Goal: Task Accomplishment & Management: Manage account settings

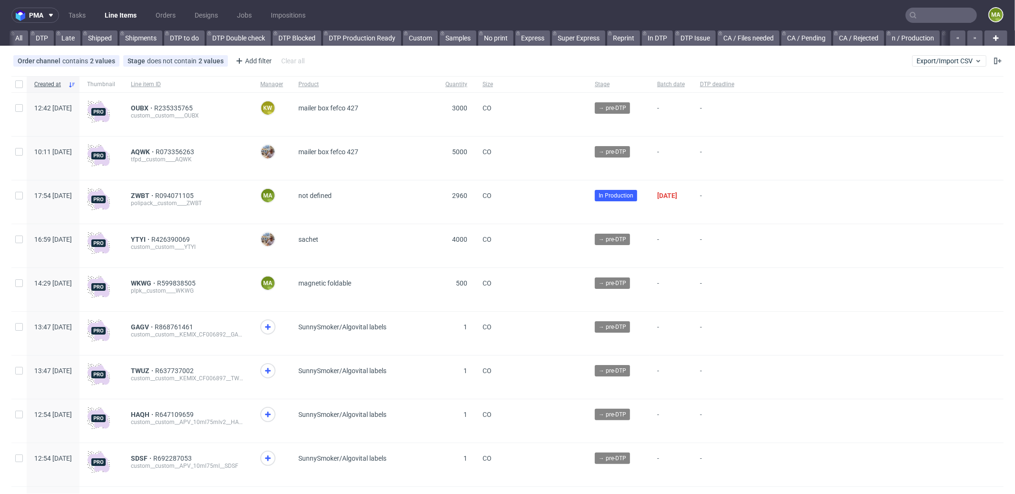
scroll to position [0, 821]
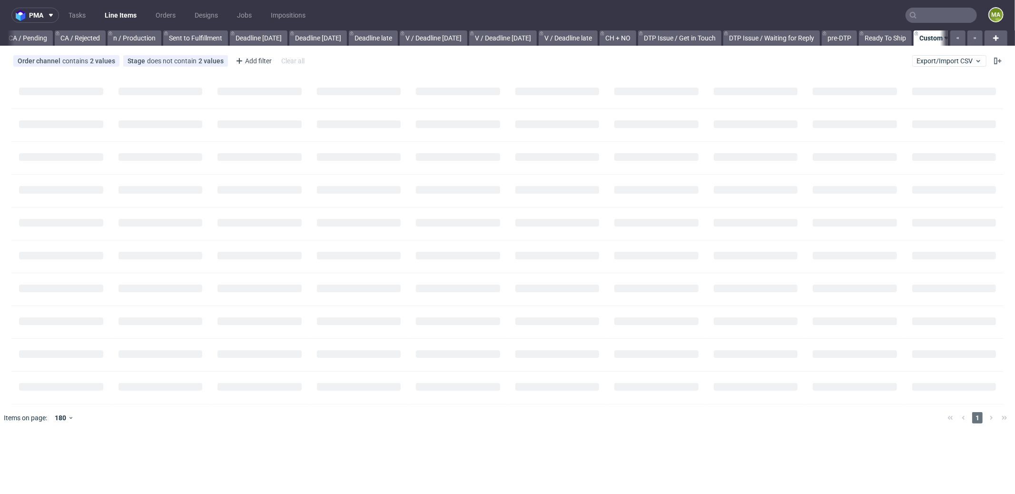
click at [930, 16] on input "text" at bounding box center [940, 15] width 71 height 15
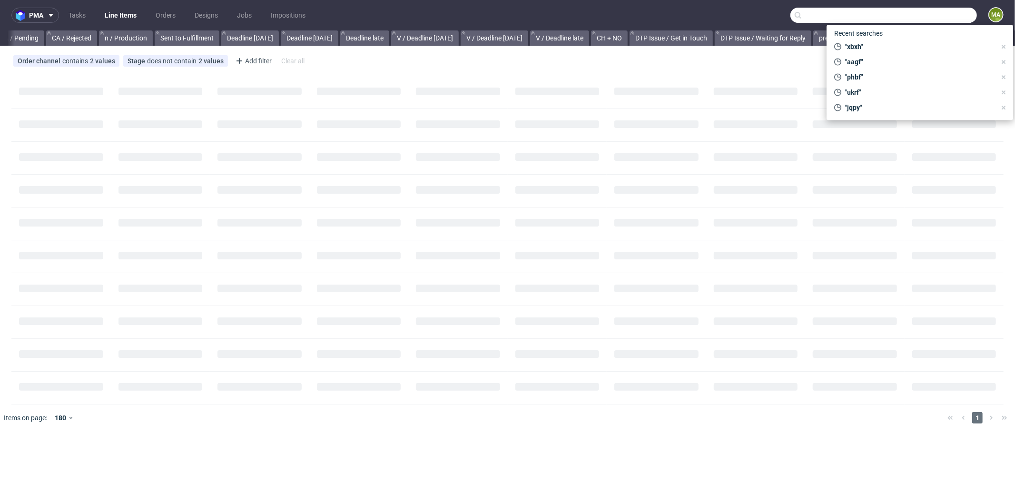
scroll to position [0, 813]
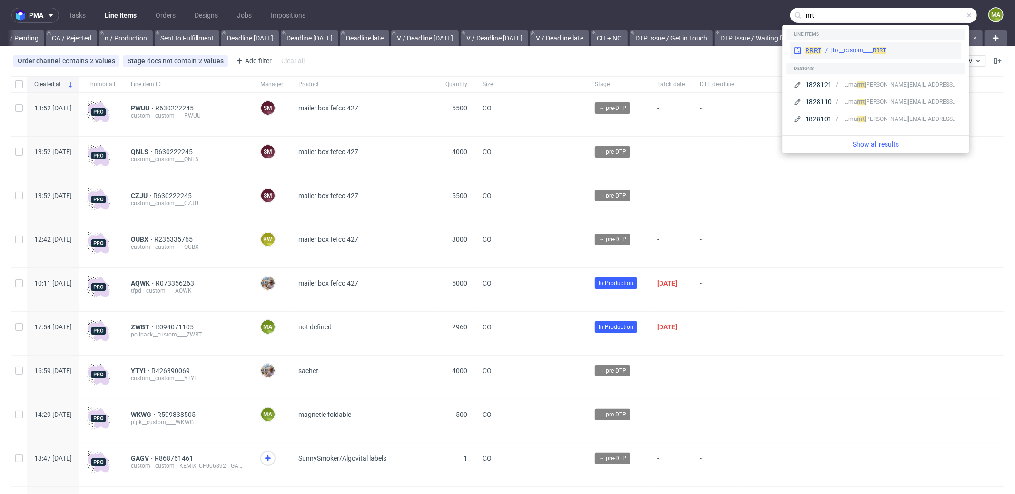
type input "rrrt"
click at [846, 43] on div "RRRT jbx__custom____ RRRT" at bounding box center [875, 50] width 171 height 17
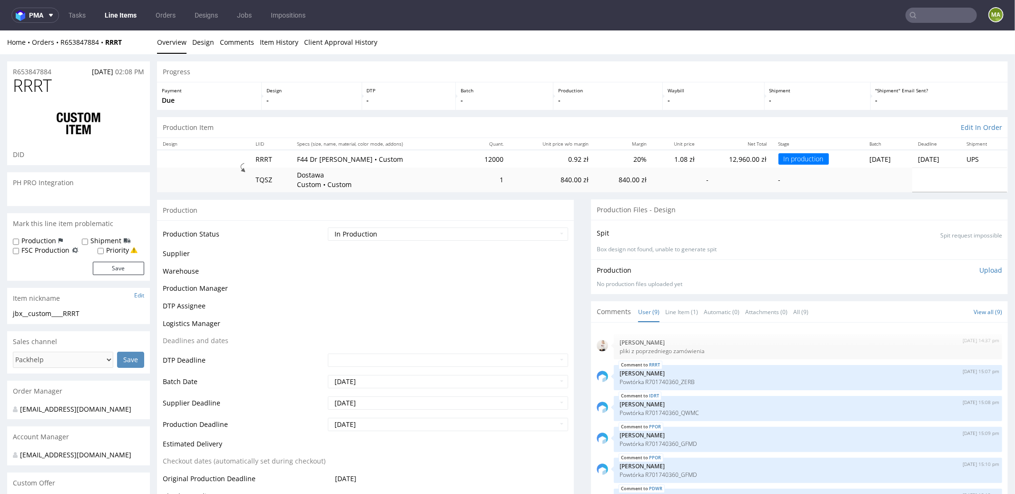
scroll to position [108, 0]
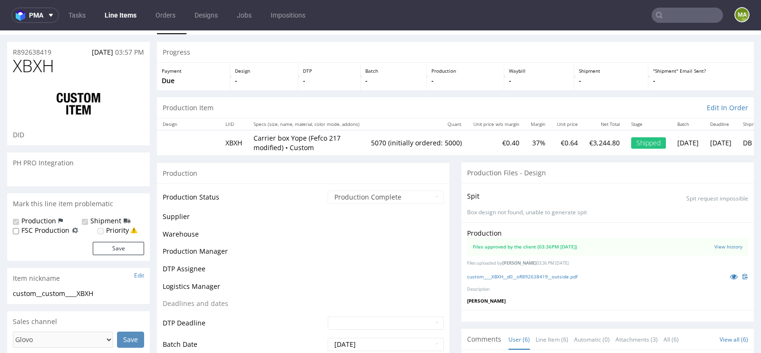
scroll to position [93, 0]
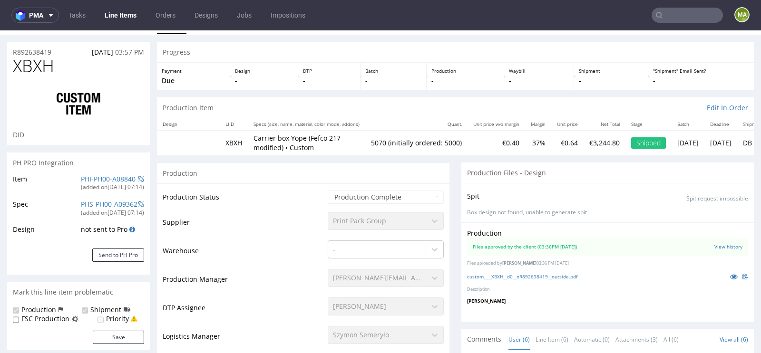
type input "5070"
click at [89, 178] on link "PHI-PH00-A08840" at bounding box center [108, 179] width 55 height 9
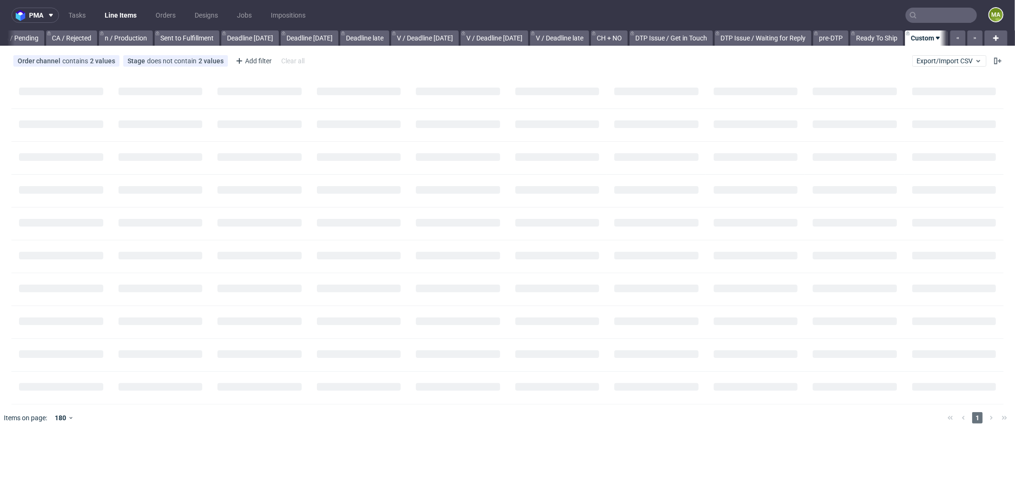
scroll to position [0, 813]
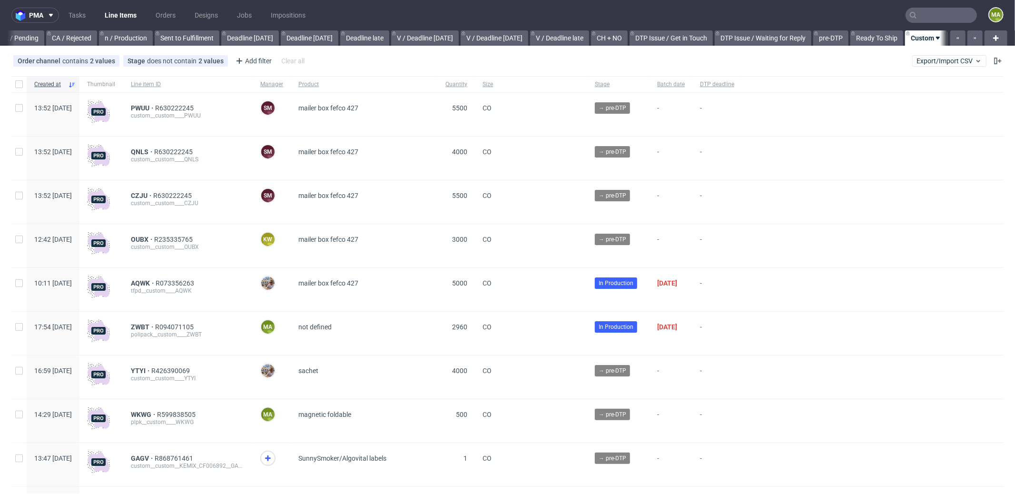
scroll to position [0, 821]
click at [196, 108] on span "R630222245" at bounding box center [175, 108] width 40 height 8
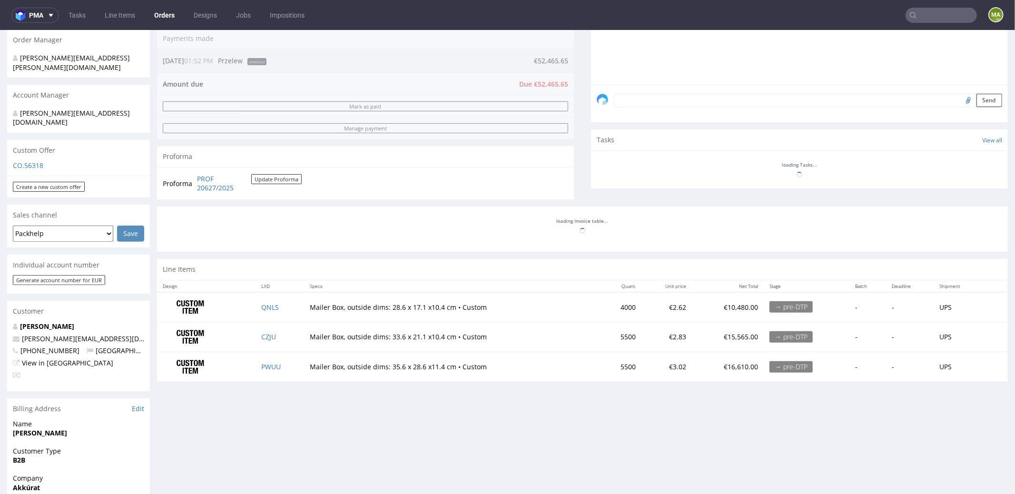
scroll to position [242, 0]
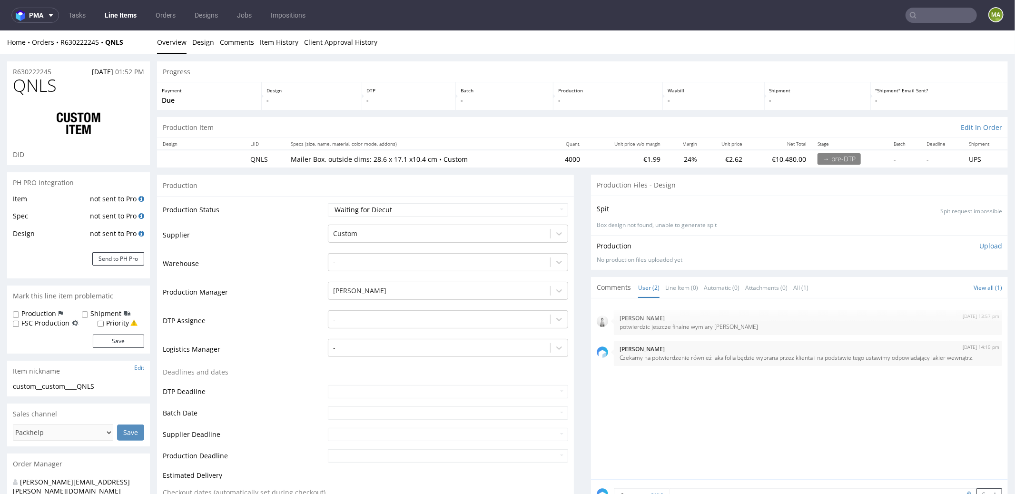
click at [31, 76] on span "QNLS" at bounding box center [35, 85] width 44 height 19
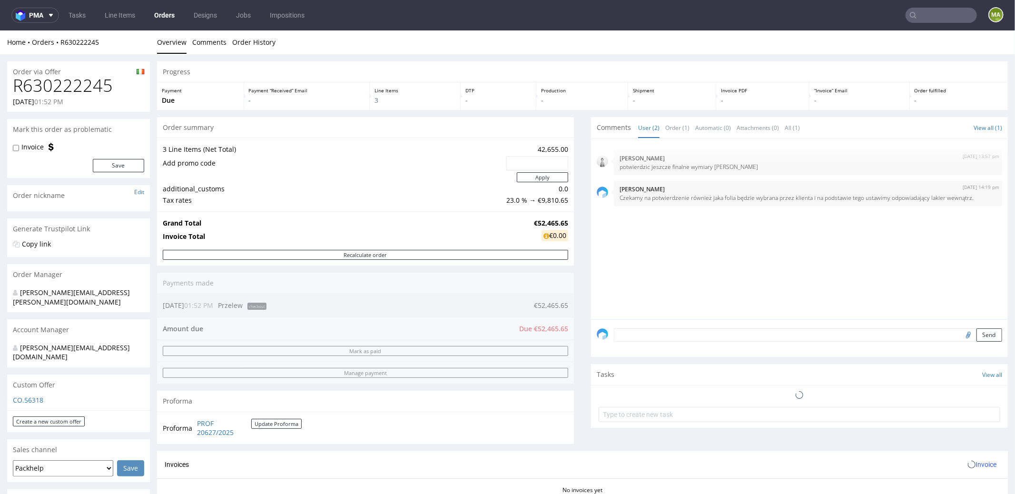
scroll to position [353, 0]
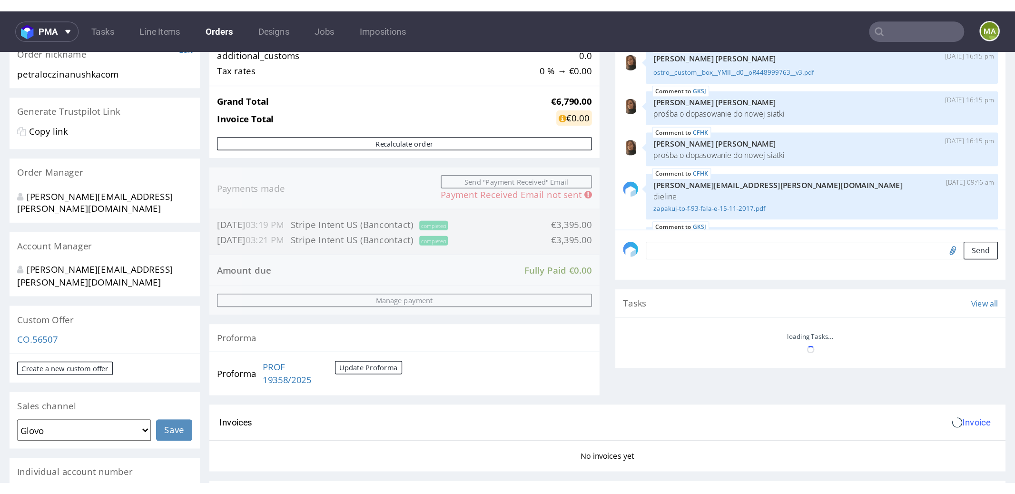
scroll to position [100, 0]
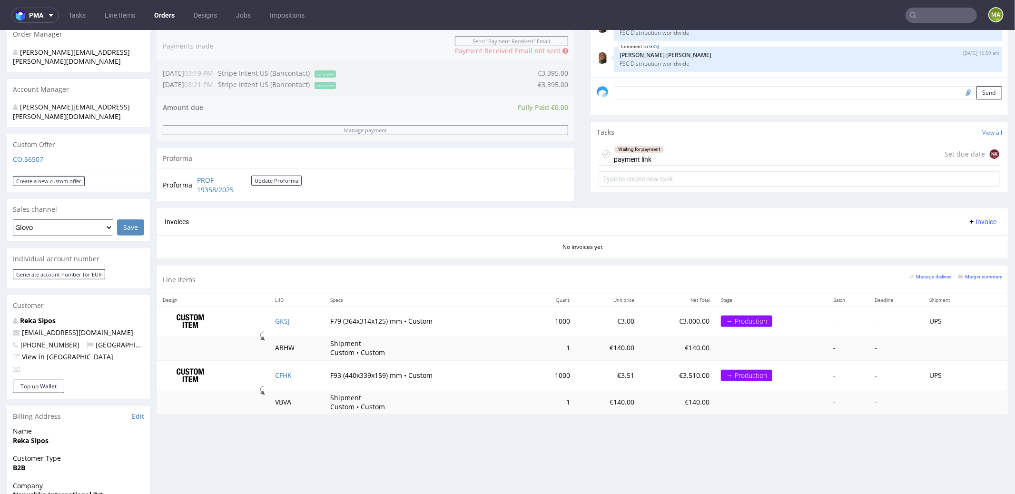
scroll to position [380, 0]
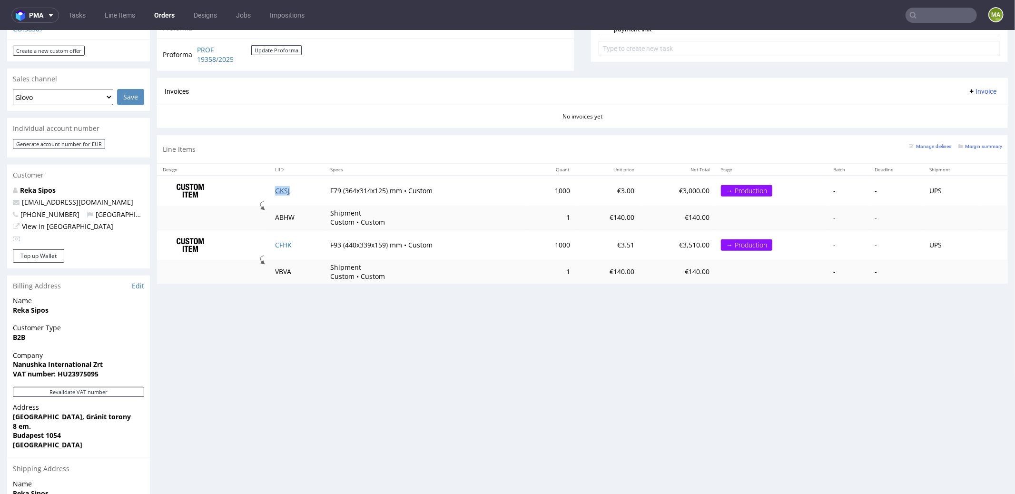
click at [281, 190] on link "GKSJ" at bounding box center [282, 190] width 15 height 9
click at [278, 240] on link "CFHK" at bounding box center [283, 244] width 17 height 9
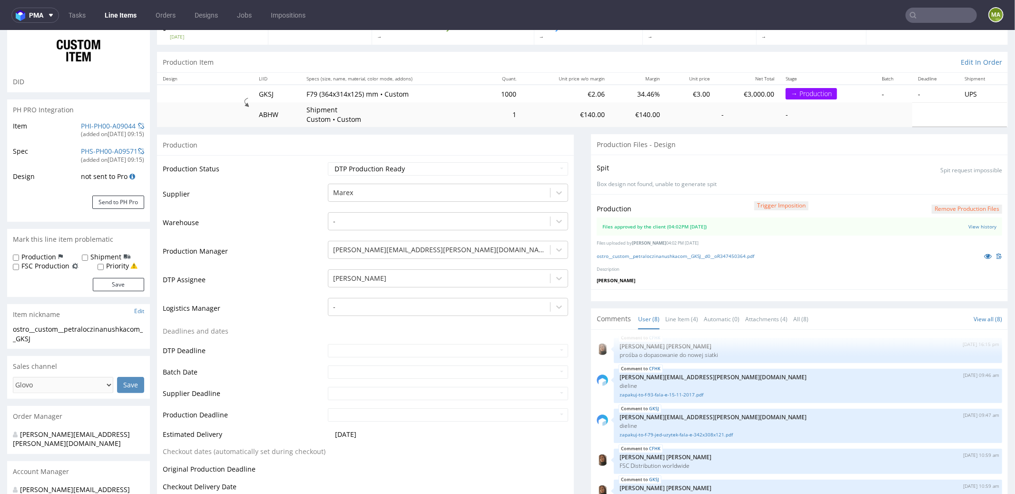
scroll to position [79, 0]
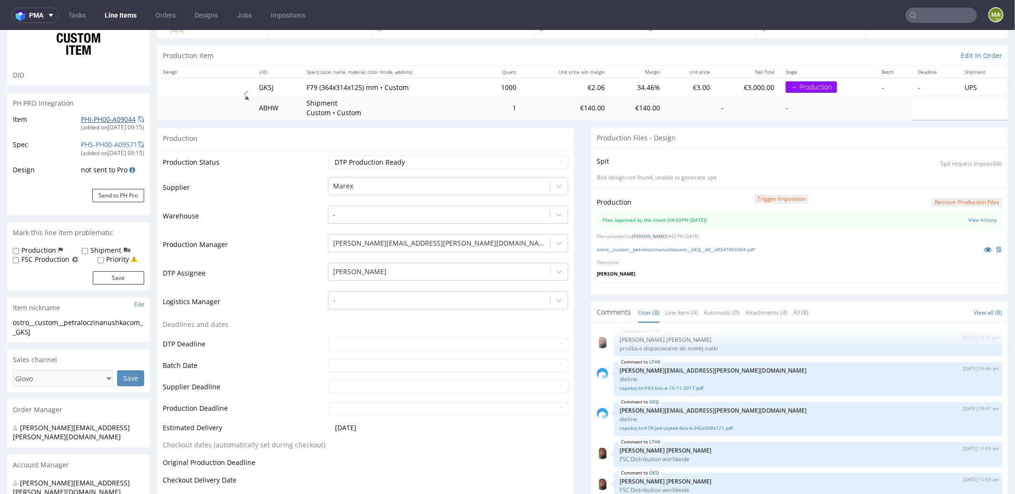
click at [105, 117] on link "PHI-PH00-A09044" at bounding box center [108, 118] width 55 height 9
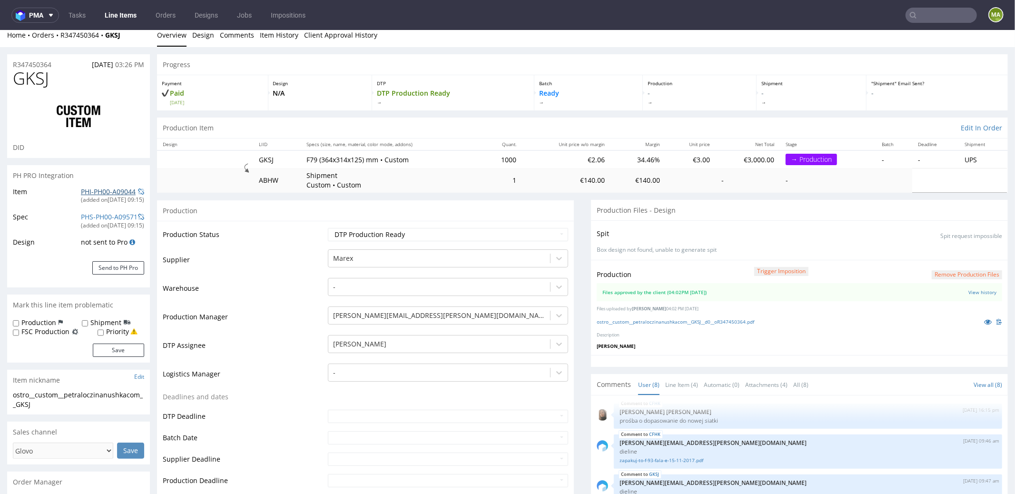
scroll to position [0, 0]
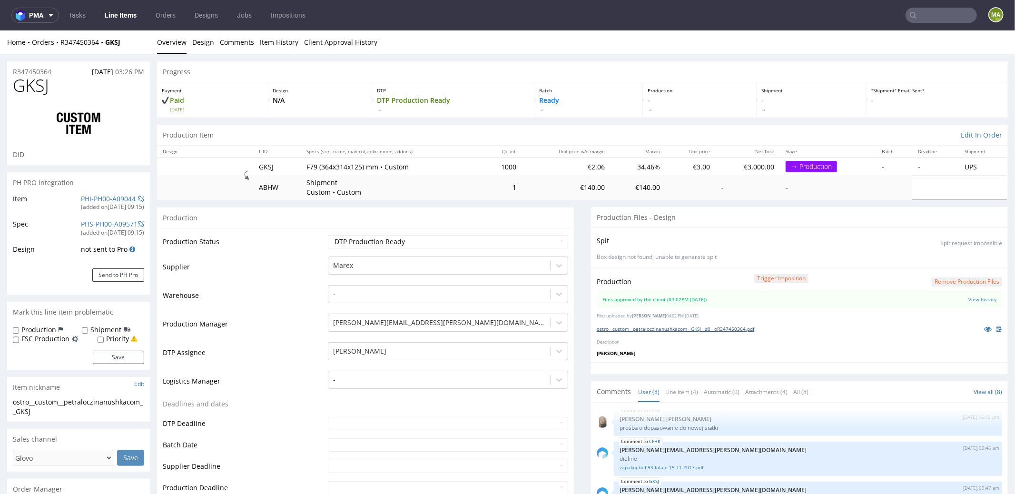
click at [642, 325] on link "ostro__custom__petraloczinanushkacom__GKSJ__d0__oR347450364.pdf" at bounding box center [675, 328] width 157 height 7
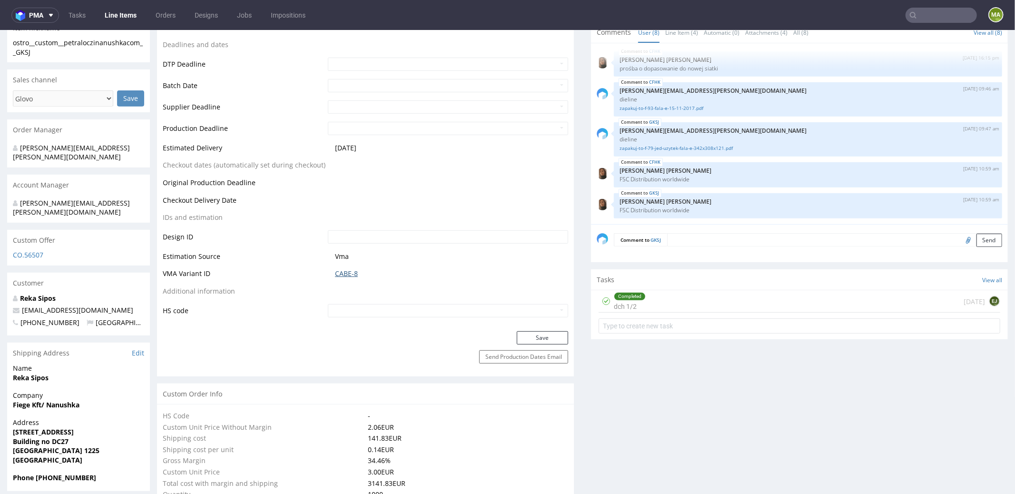
click at [337, 271] on link "CABE-8" at bounding box center [346, 273] width 23 height 10
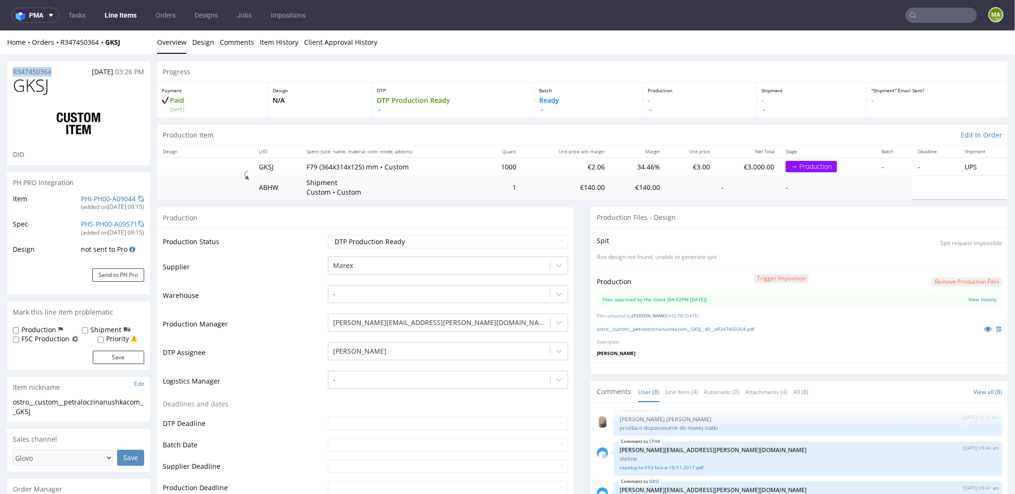
drag, startPoint x: 59, startPoint y: 70, endPoint x: 0, endPoint y: 67, distance: 58.6
copy p "R347450364"
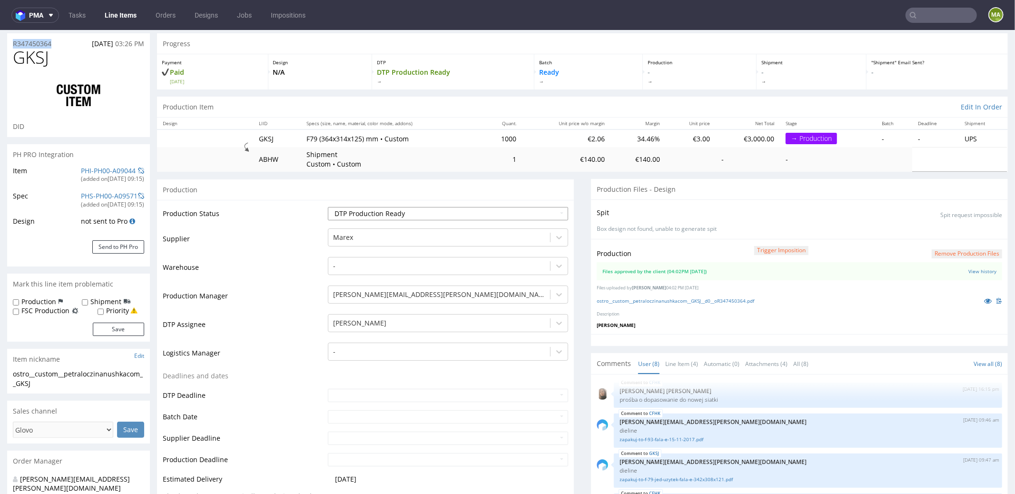
scroll to position [89, 0]
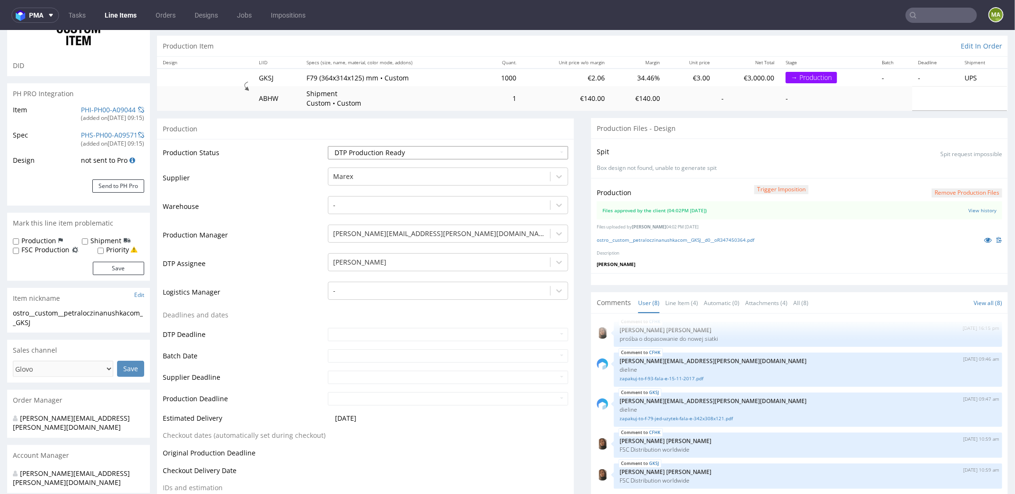
click at [376, 154] on select "Waiting for Artwork Waiting for Diecut Waiting for Mockup Waiting for DTP Waiti…" at bounding box center [448, 152] width 240 height 13
select select "production_in_process"
click at [328, 146] on select "Waiting for Artwork Waiting for Diecut Waiting for Mockup Waiting for DTP Waiti…" at bounding box center [448, 152] width 240 height 13
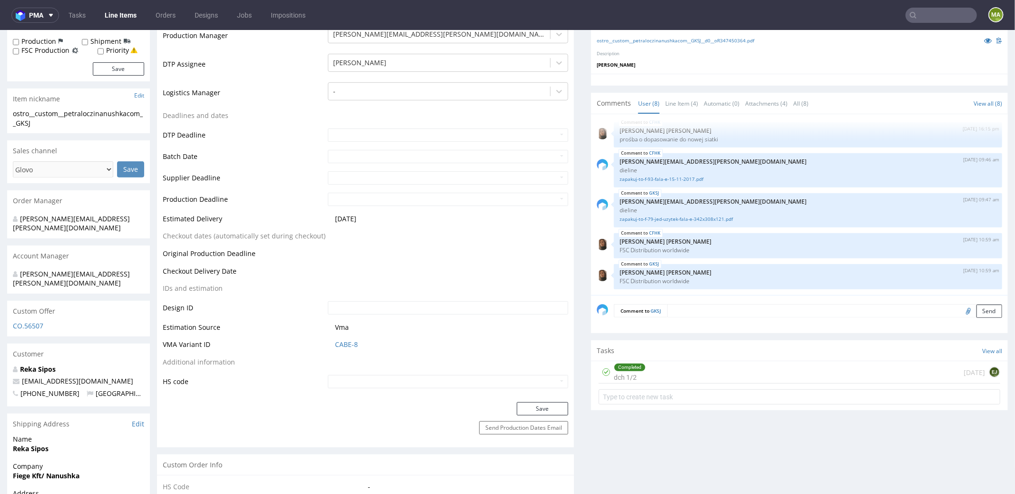
scroll to position [323, 0]
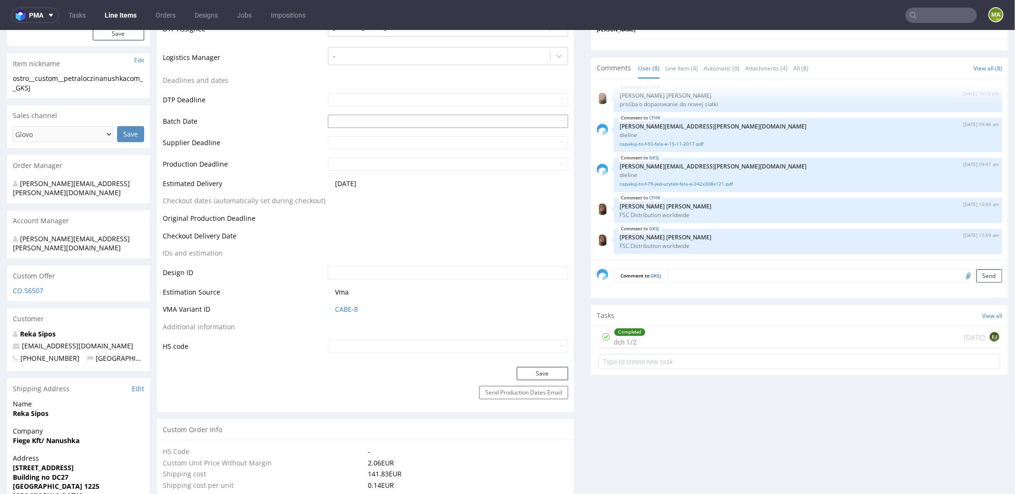
click at [359, 125] on input "text" at bounding box center [448, 120] width 240 height 13
click at [363, 214] on td "23" at bounding box center [363, 213] width 14 height 14
click at [369, 119] on input "2025-09-23" at bounding box center [448, 120] width 240 height 13
click at [393, 212] on td "25" at bounding box center [392, 213] width 14 height 14
type input "2025-09-25"
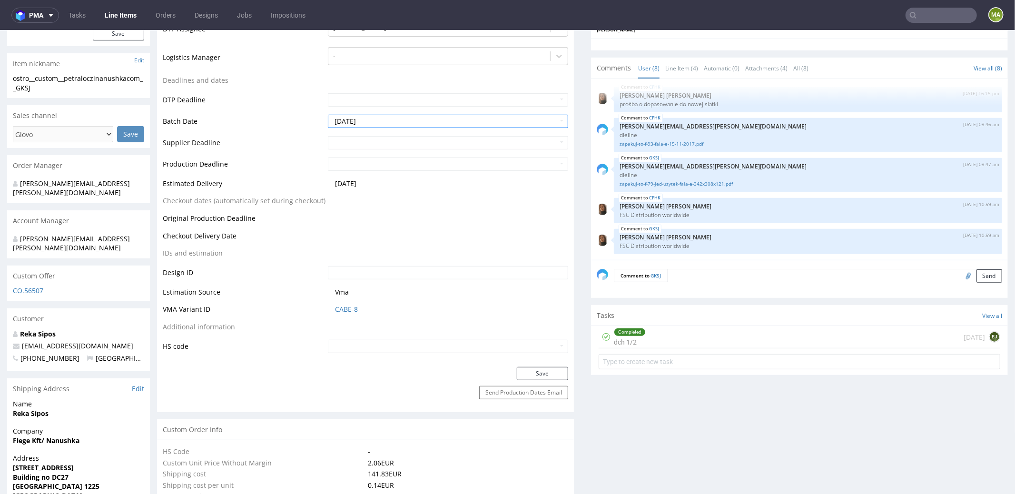
click at [269, 181] on td "Estimated Delivery" at bounding box center [244, 186] width 163 height 18
click at [518, 372] on button "Save" at bounding box center [542, 372] width 51 height 13
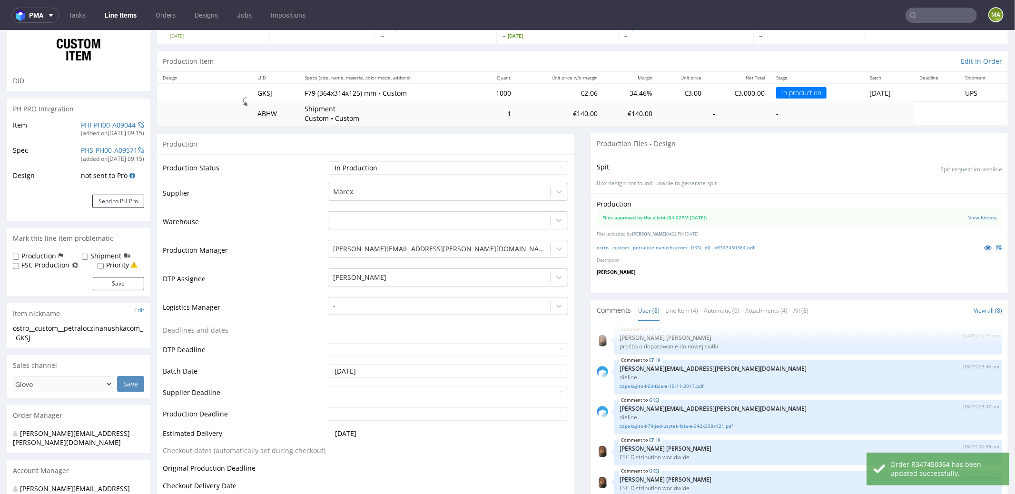
scroll to position [30, 0]
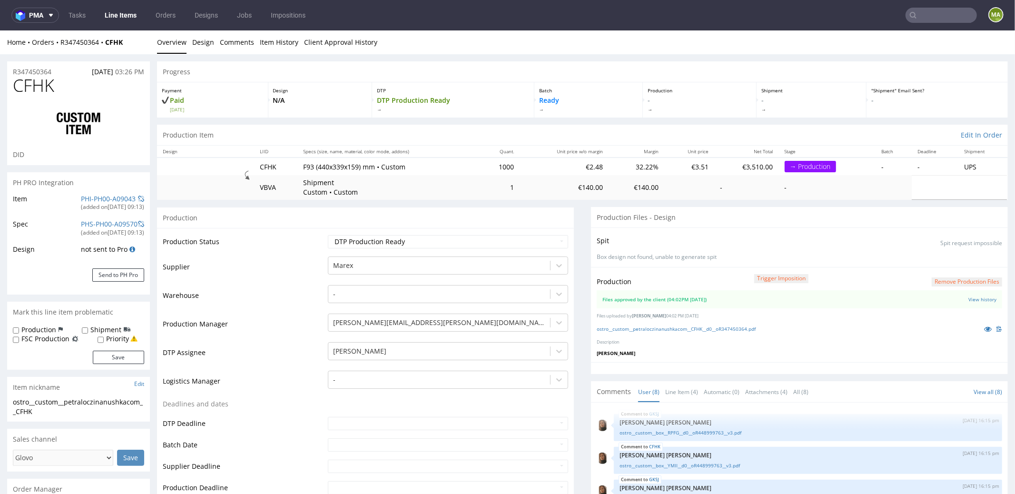
scroll to position [100, 0]
click at [111, 195] on link "PHI-PH00-A09043" at bounding box center [108, 198] width 55 height 9
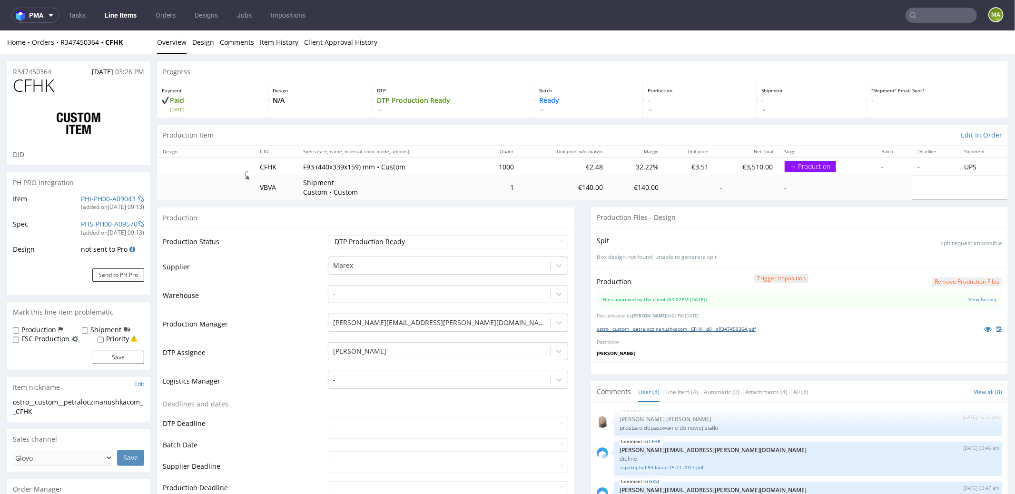
click at [755, 327] on link "ostro__custom__petraloczinanushkacom__CFHK__d0__oR347450364.pdf" at bounding box center [676, 328] width 159 height 7
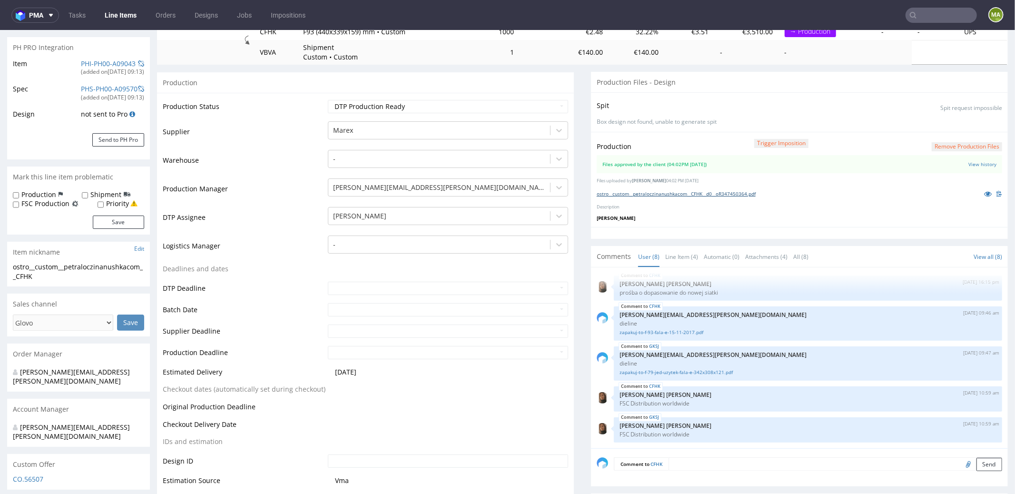
scroll to position [113, 0]
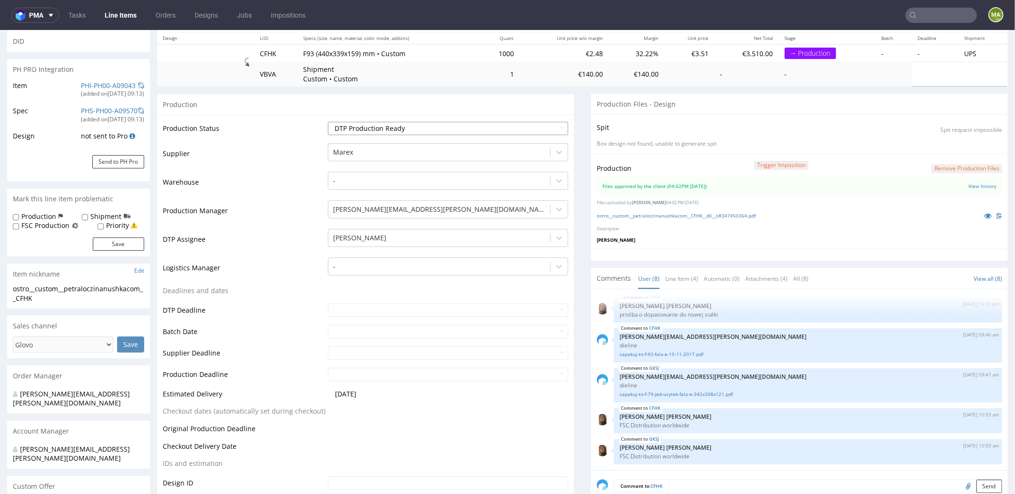
click at [363, 115] on div "Production Status Waiting for Artwork Waiting for Diecut Waiting for Mockup Wai…" at bounding box center [365, 345] width 417 height 462
click at [359, 127] on select "Waiting for Artwork Waiting for Diecut Waiting for Mockup Waiting for DTP Waiti…" at bounding box center [448, 127] width 240 height 13
select select "production_in_process"
click at [328, 121] on select "Waiting for Artwork Waiting for Diecut Waiting for Mockup Waiting for DTP Waiti…" at bounding box center [448, 127] width 240 height 13
click at [363, 327] on input "text" at bounding box center [448, 330] width 240 height 13
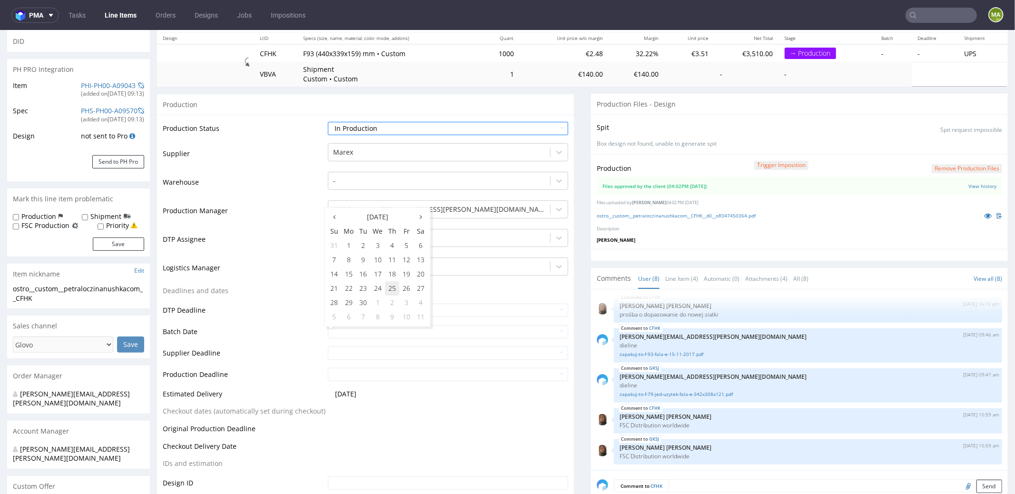
click at [392, 285] on td "25" at bounding box center [392, 288] width 14 height 14
type input "2025-09-25"
click at [247, 287] on td "Deadlines and dates" at bounding box center [244, 293] width 163 height 18
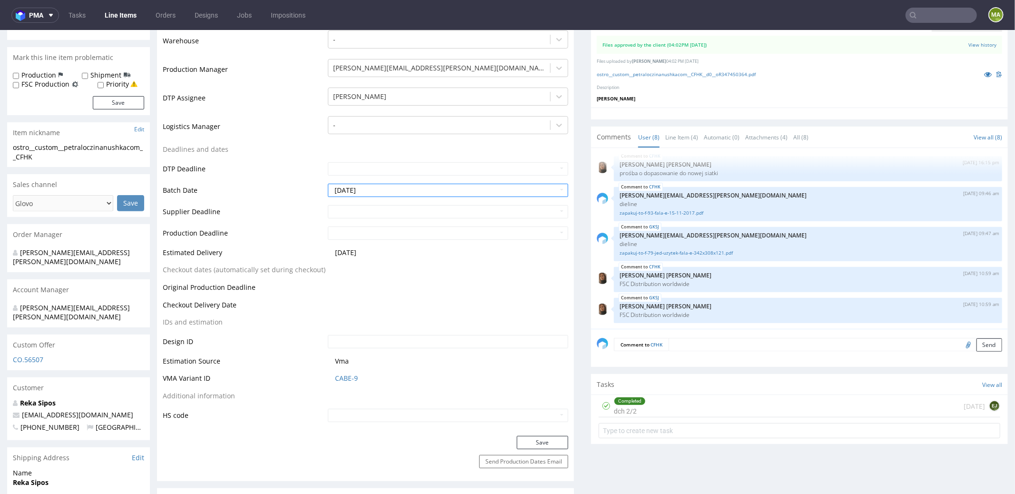
scroll to position [335, 0]
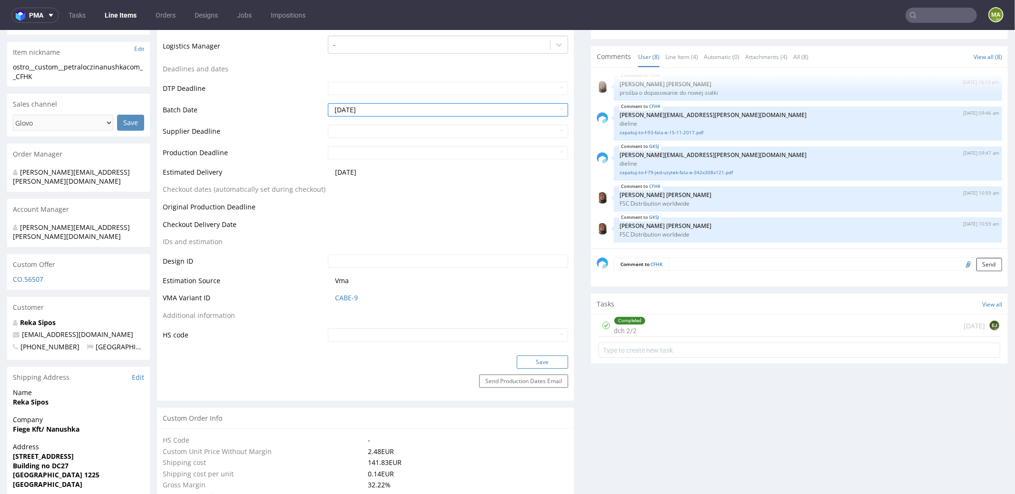
click at [556, 361] on button "Save" at bounding box center [542, 361] width 51 height 13
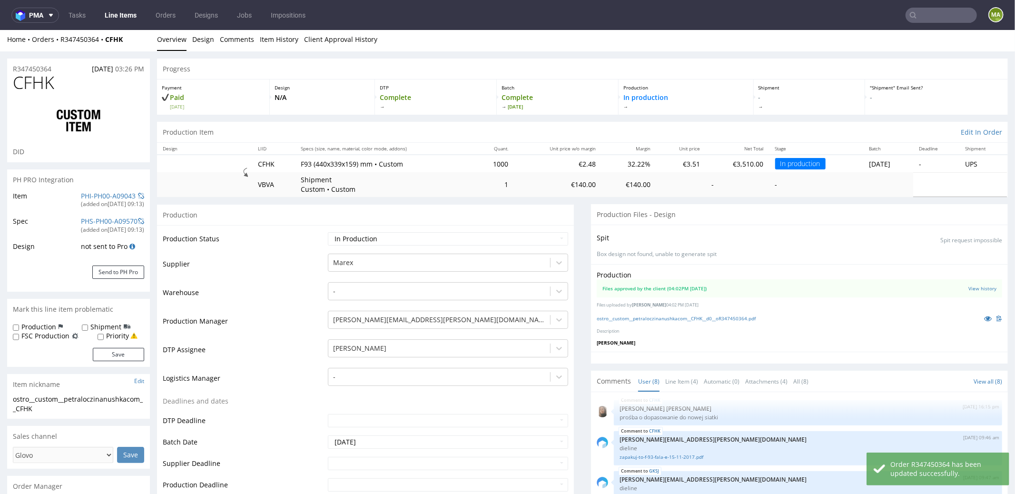
scroll to position [0, 0]
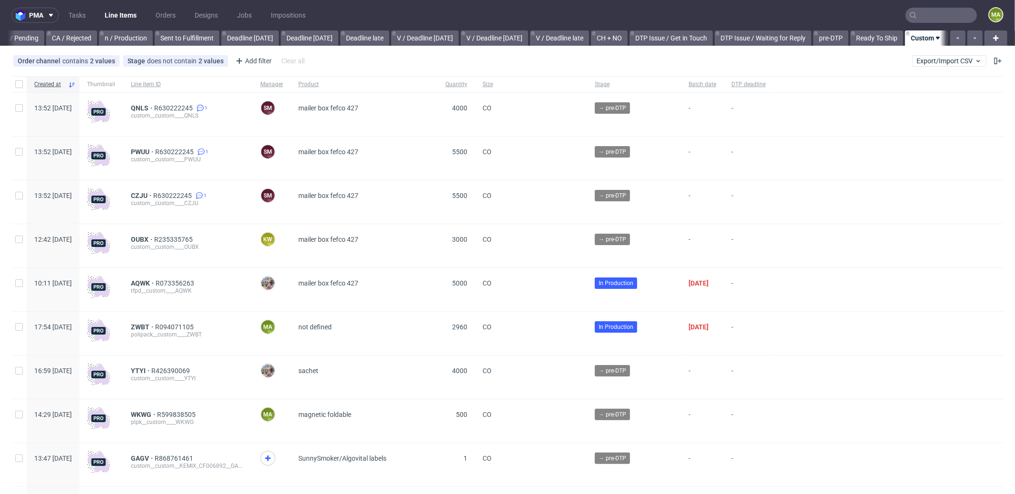
scroll to position [0, 821]
click at [245, 68] on div "Add filter" at bounding box center [253, 60] width 42 height 15
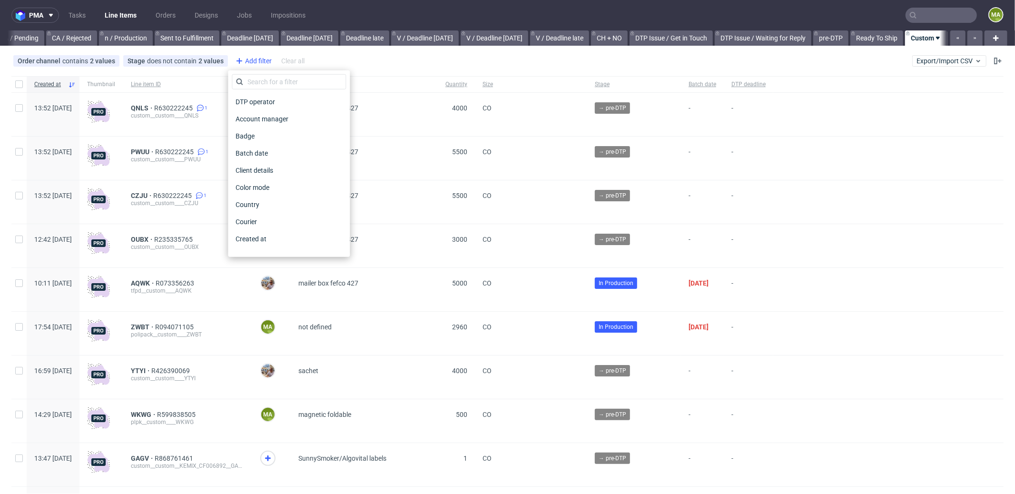
click at [249, 61] on div "Add filter" at bounding box center [253, 60] width 42 height 15
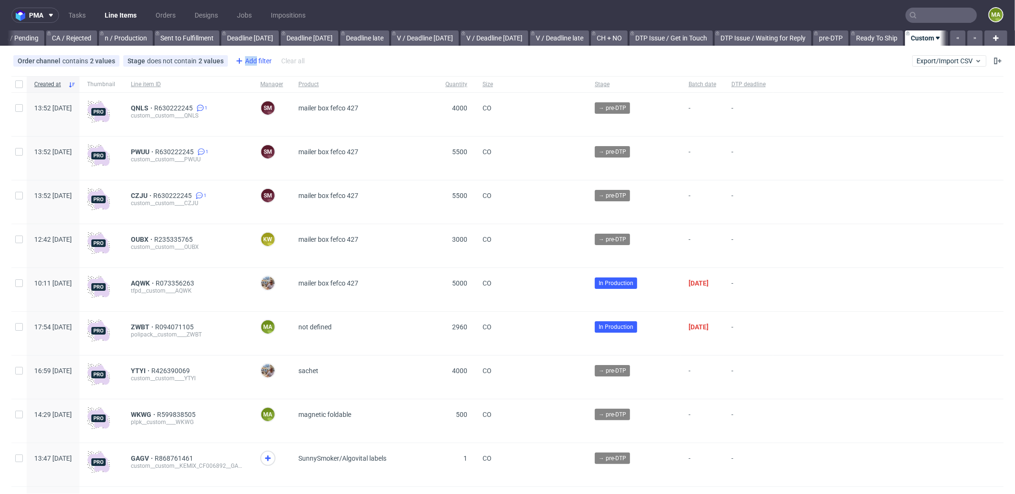
click at [249, 61] on div "Add filter" at bounding box center [253, 60] width 42 height 15
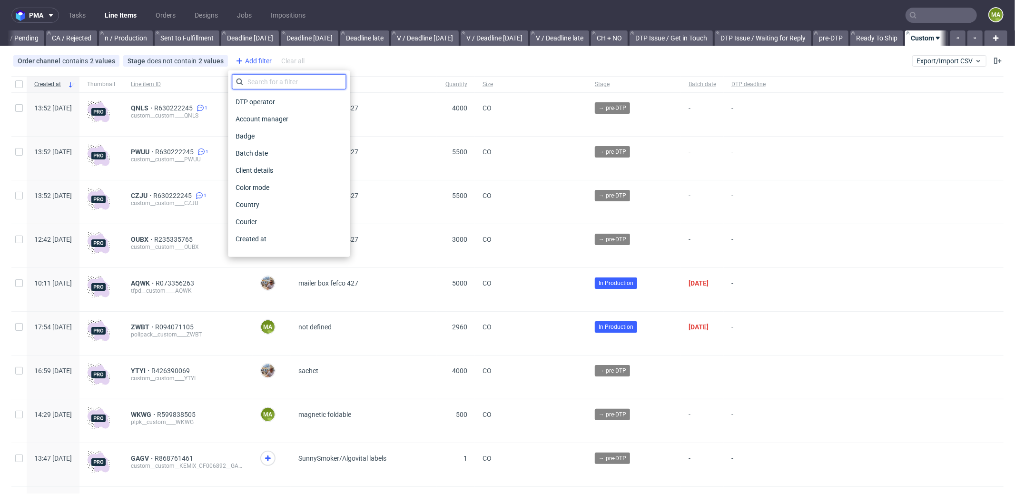
click at [258, 81] on input "text" at bounding box center [289, 81] width 114 height 15
type input "pro"
click at [264, 231] on div "Production manager" at bounding box center [289, 238] width 114 height 17
click at [264, 236] on span "Production manager" at bounding box center [266, 238] width 69 height 13
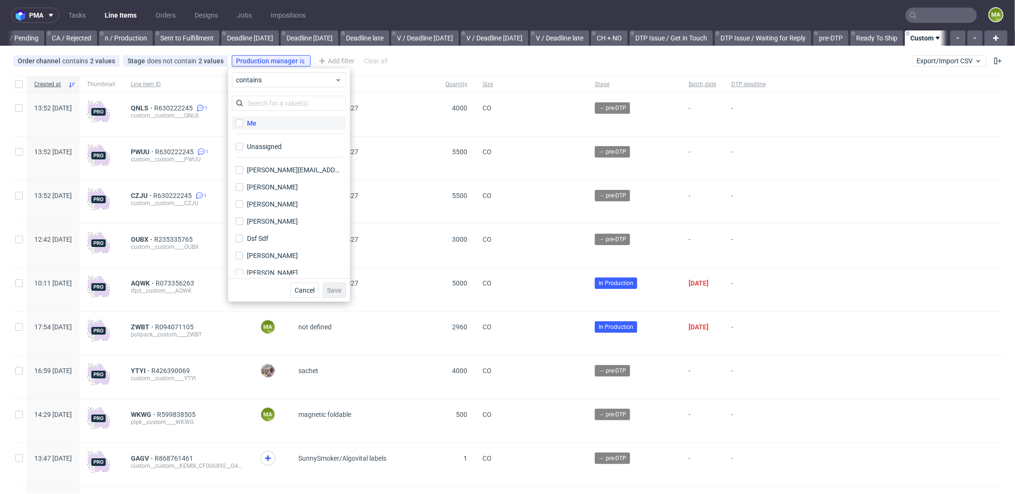
click at [262, 127] on label "Me" at bounding box center [289, 123] width 114 height 13
click at [243, 127] on input "Me" at bounding box center [239, 123] width 8 height 8
checkbox input "true"
click at [330, 293] on span "Save" at bounding box center [334, 290] width 15 height 7
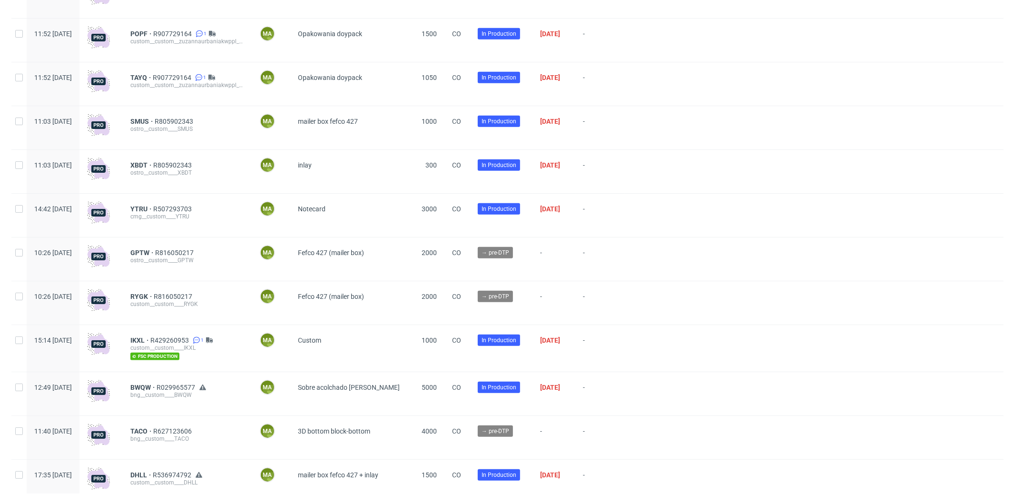
scroll to position [538, 0]
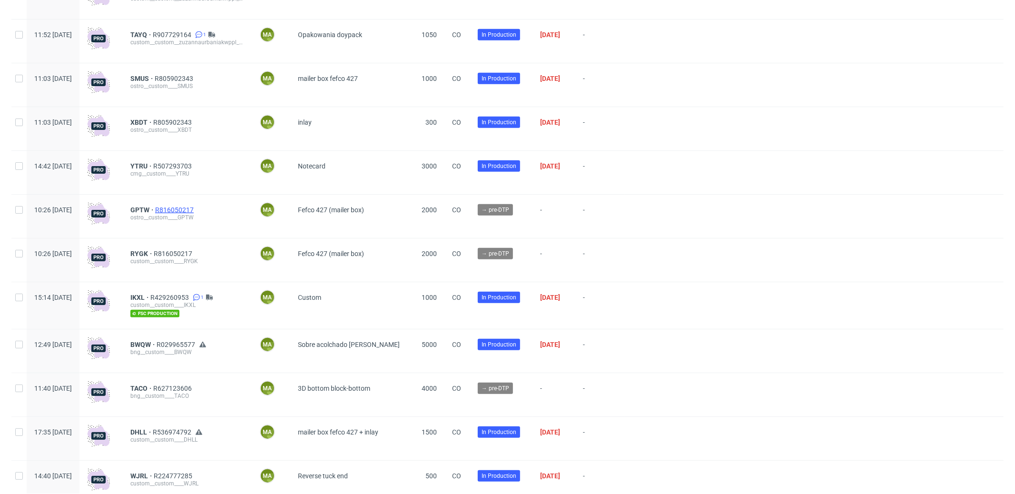
click at [196, 210] on span "R816050217" at bounding box center [175, 210] width 40 height 8
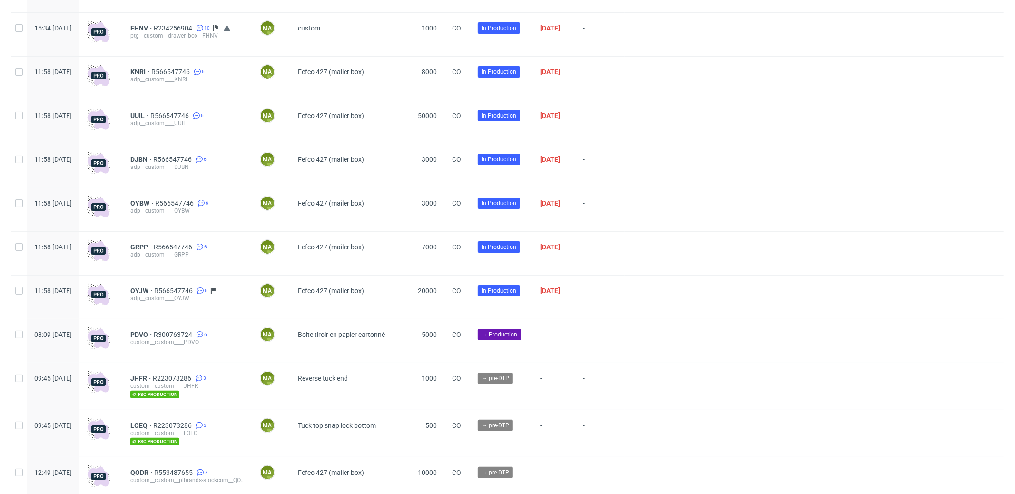
scroll to position [2612, 0]
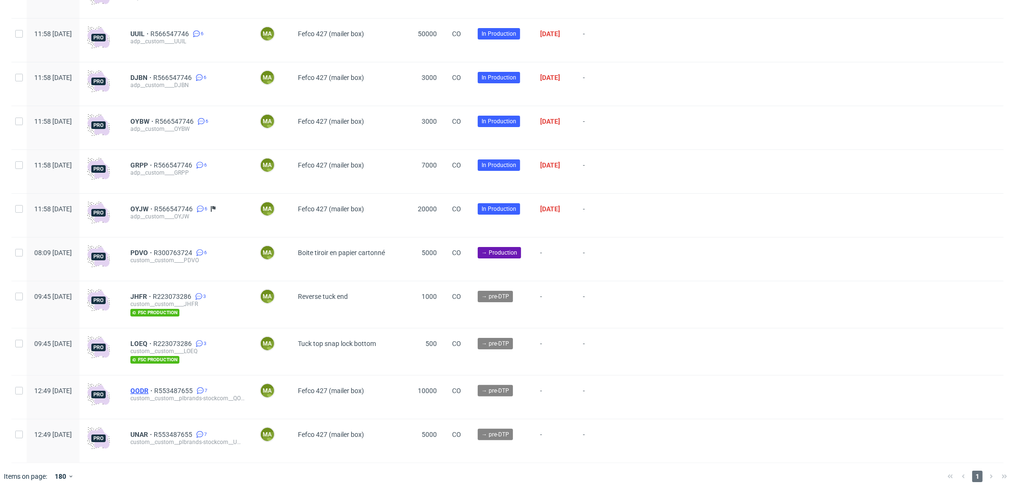
click at [154, 389] on span "QODR" at bounding box center [142, 391] width 24 height 8
click at [191, 393] on span "R553487655" at bounding box center [174, 391] width 40 height 8
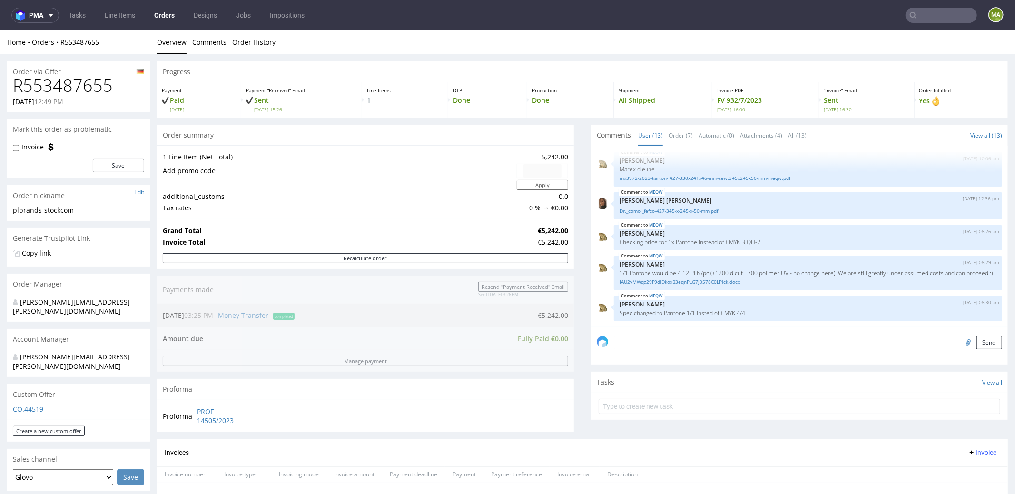
scroll to position [359, 0]
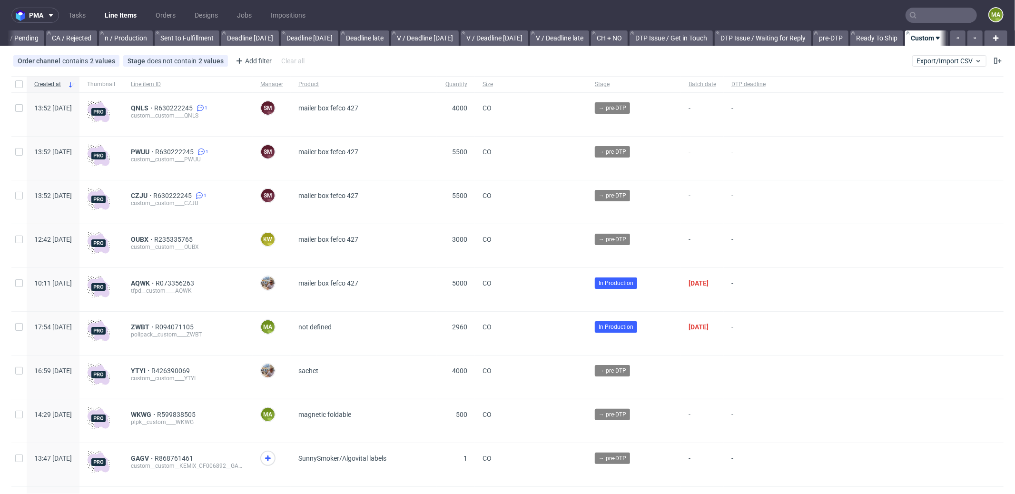
scroll to position [0, 821]
click at [155, 326] on span "ZWBT" at bounding box center [143, 327] width 24 height 8
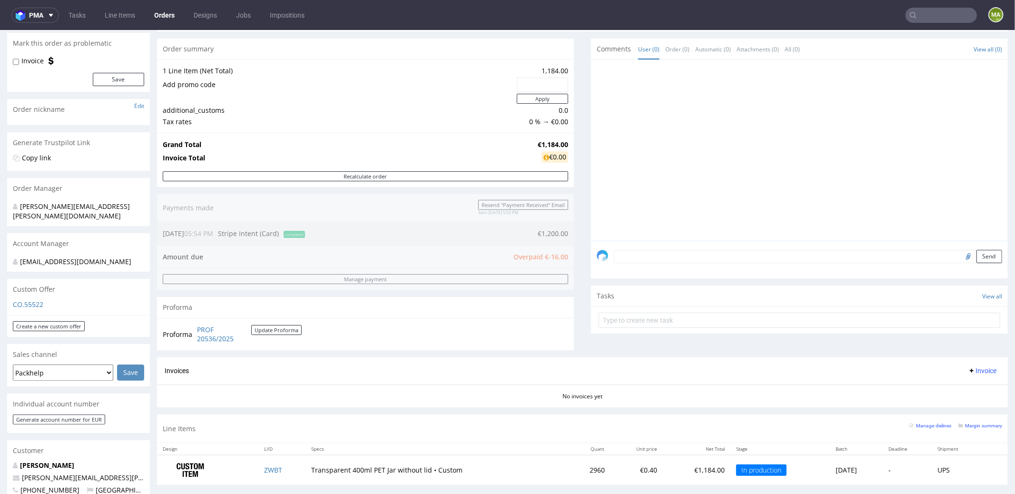
scroll to position [87, 0]
click at [394, 250] on div "Order summary 1 Line Item (Net Total) 1,184.00 Add promo code Apply additional_…" at bounding box center [365, 197] width 417 height 319
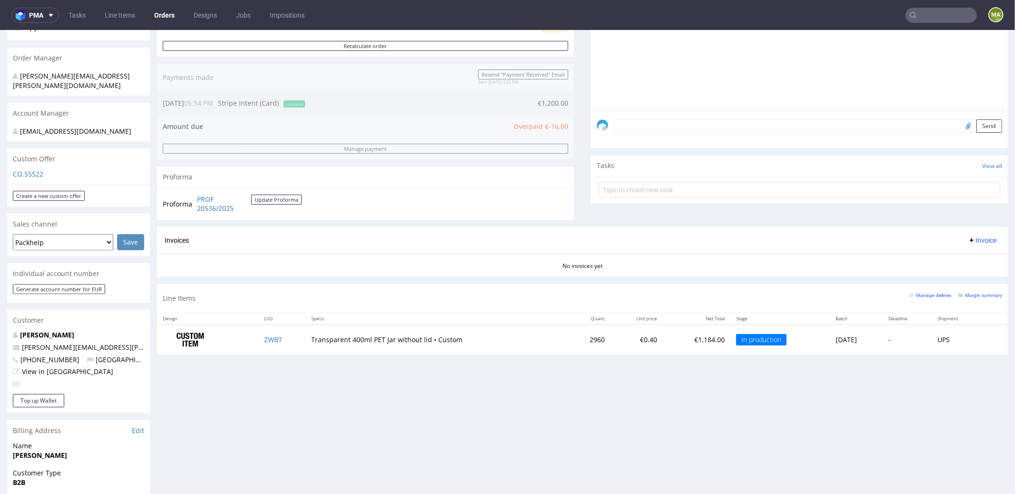
scroll to position [226, 0]
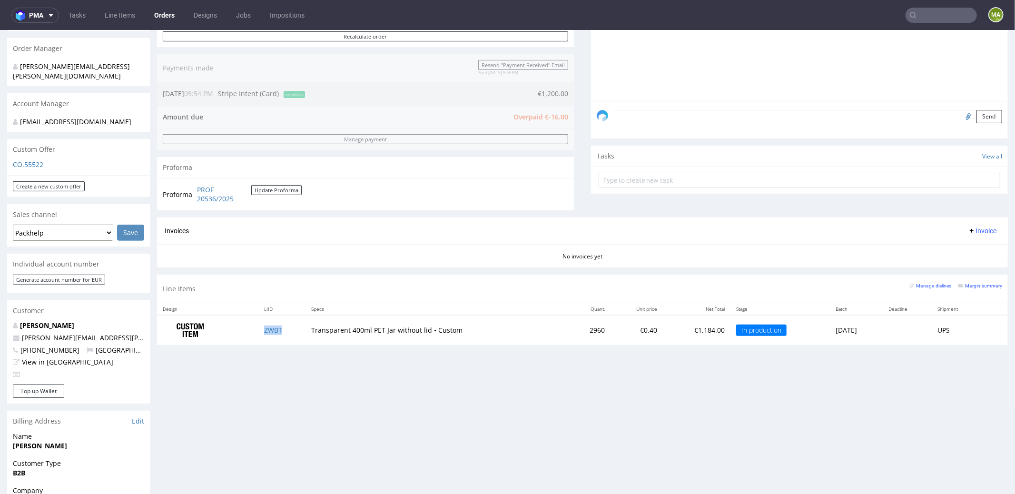
click at [268, 332] on td "ZWBT" at bounding box center [282, 329] width 48 height 30
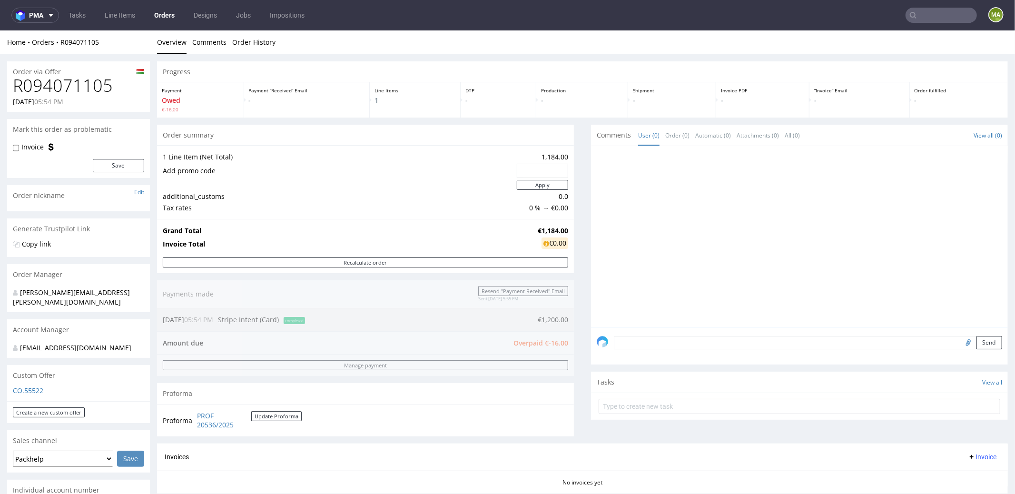
scroll to position [221, 0]
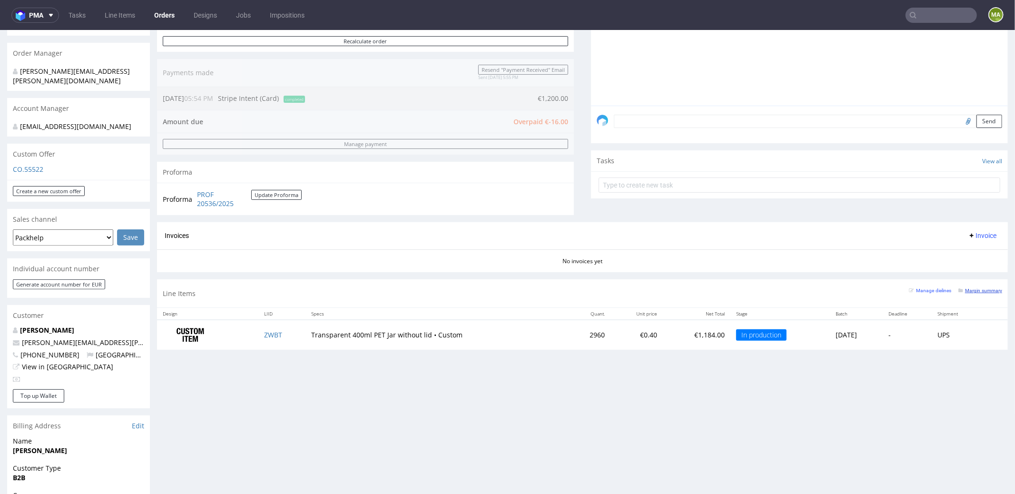
click at [970, 289] on small "Margin summary" at bounding box center [980, 289] width 44 height 5
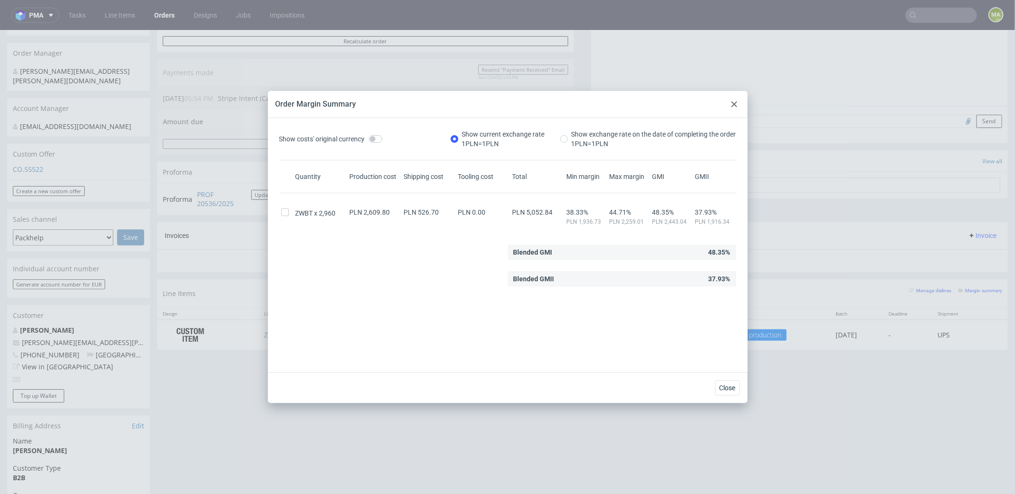
click at [734, 104] on use at bounding box center [734, 104] width 6 height 6
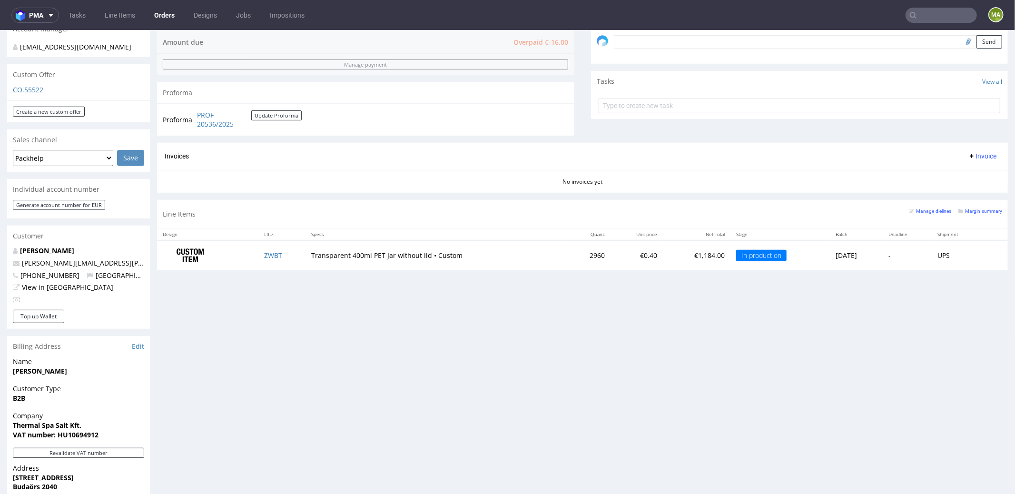
scroll to position [377, 0]
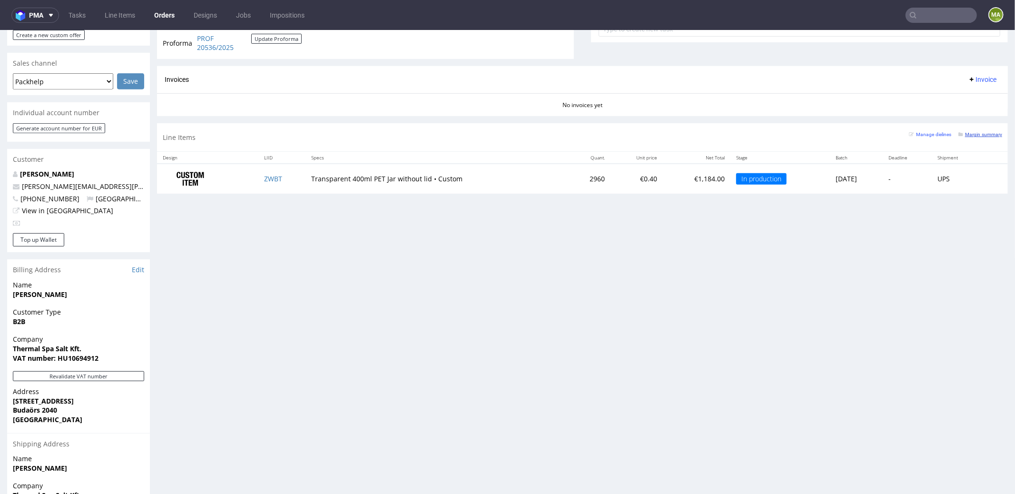
click at [968, 133] on small "Margin summary" at bounding box center [980, 133] width 44 height 5
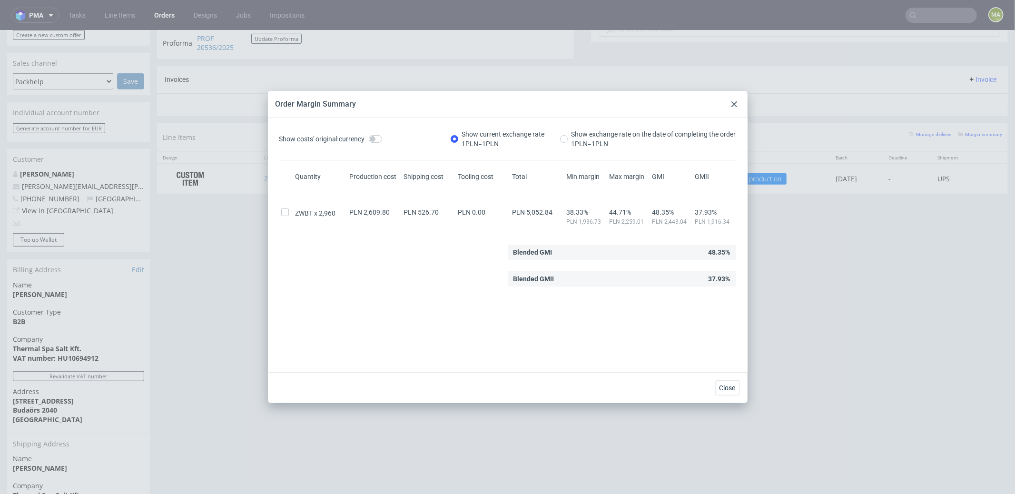
click at [741, 106] on div "Order Margin Summary" at bounding box center [508, 104] width 480 height 27
click at [739, 106] on div at bounding box center [733, 103] width 11 height 11
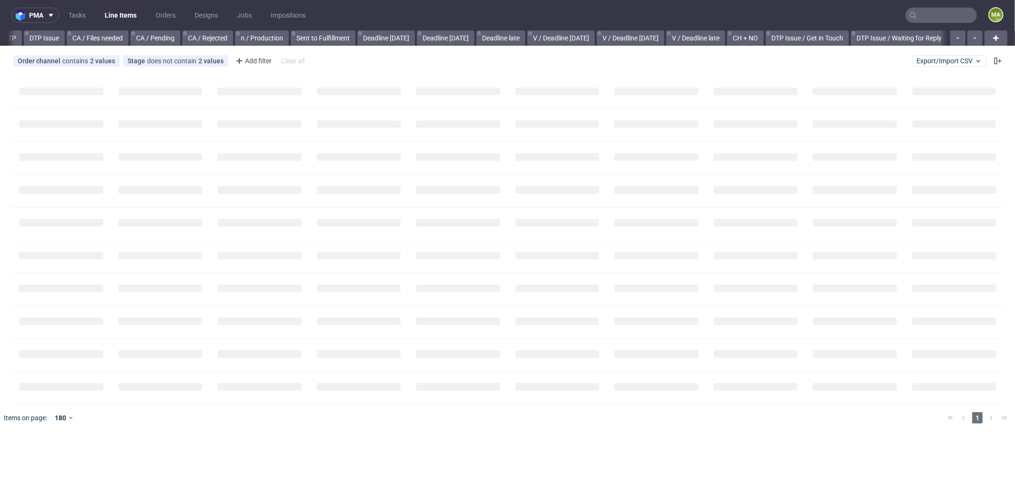
scroll to position [0, 733]
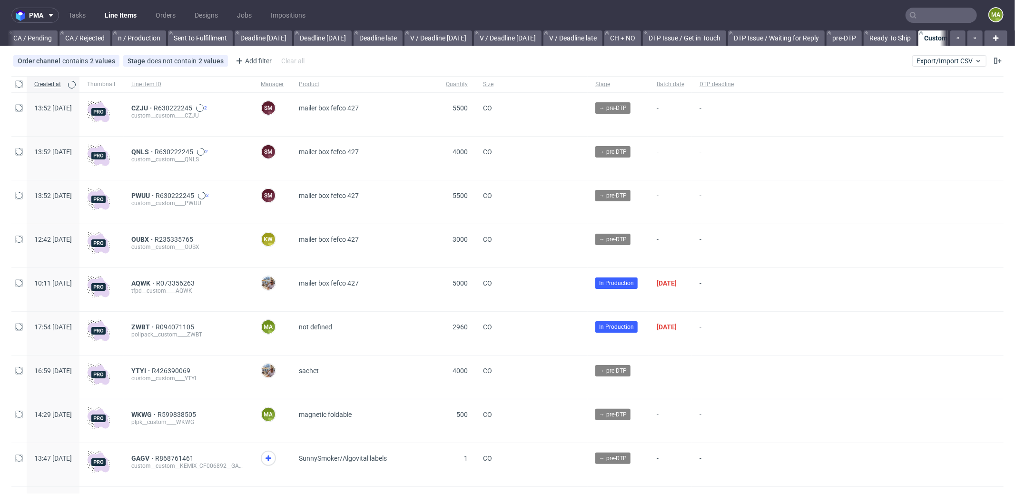
scroll to position [0, 821]
